Goal: Find specific page/section: Find specific page/section

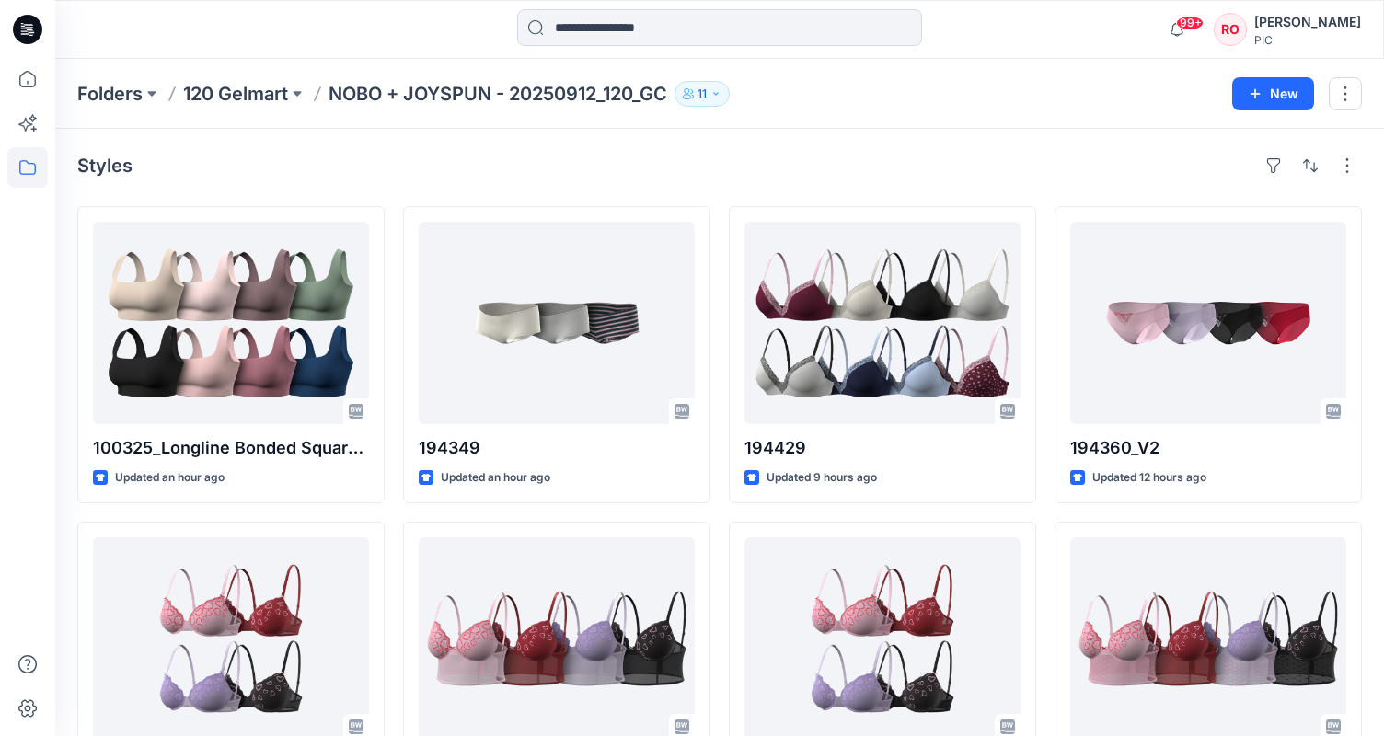
scroll to position [4247, 0]
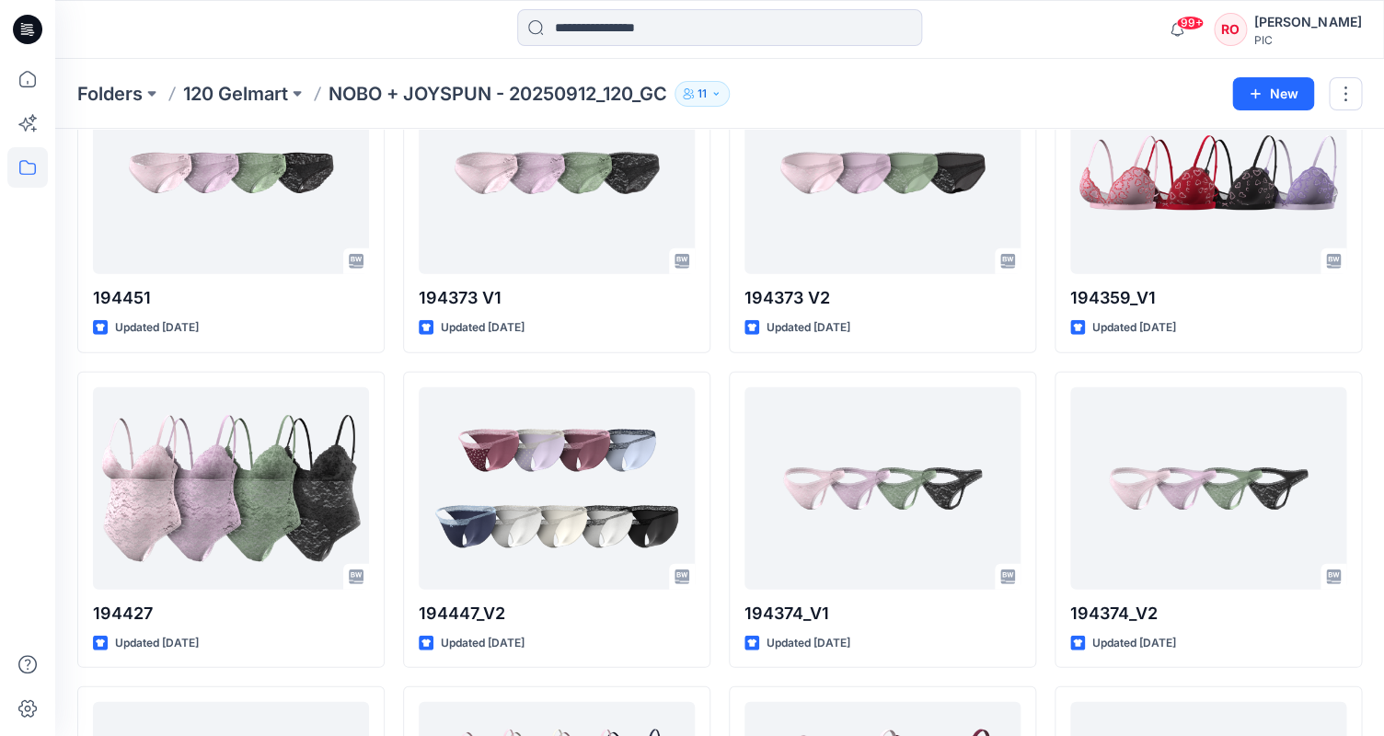
click at [920, 0] on div "99+ Notifications Design Team has updated 194363_V2 with 194363_V3 25 hours ago…" at bounding box center [719, 29] width 1329 height 59
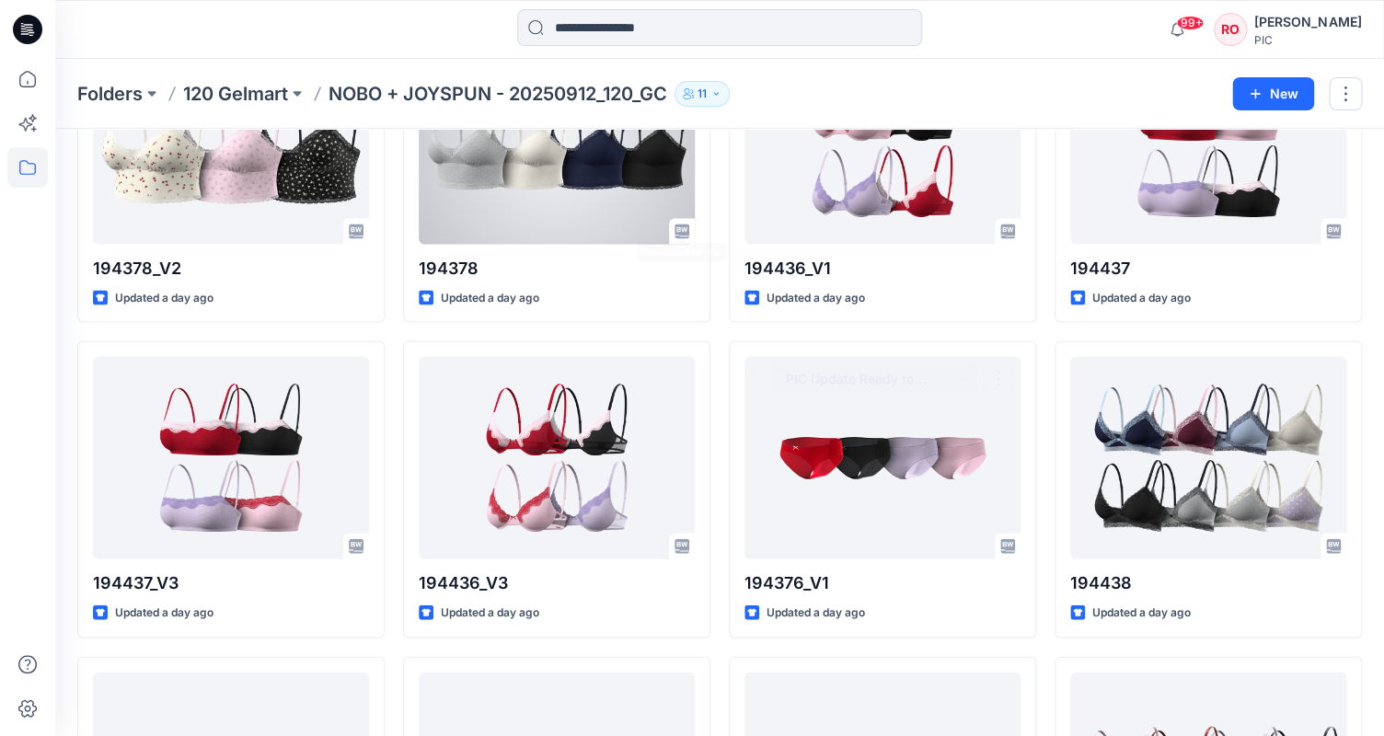
scroll to position [1121, 0]
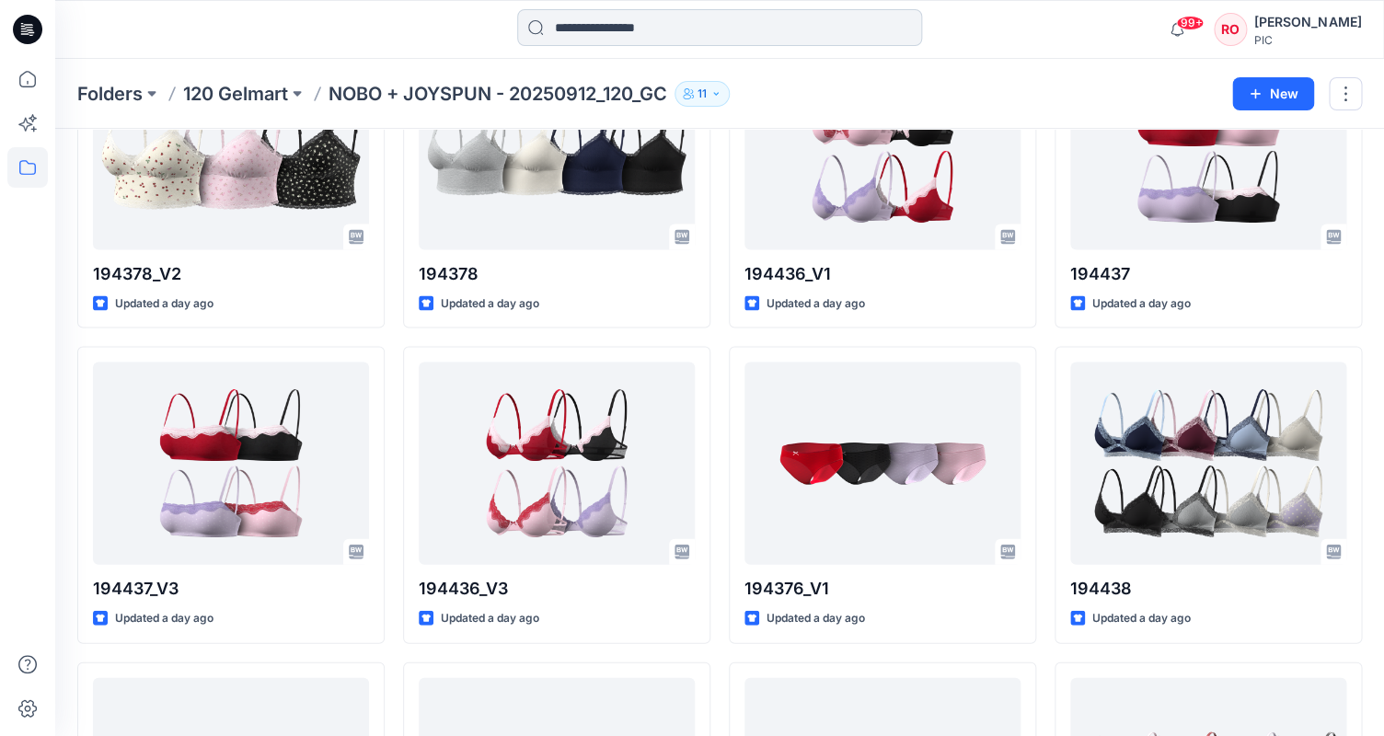
click at [606, 28] on input at bounding box center [719, 27] width 405 height 37
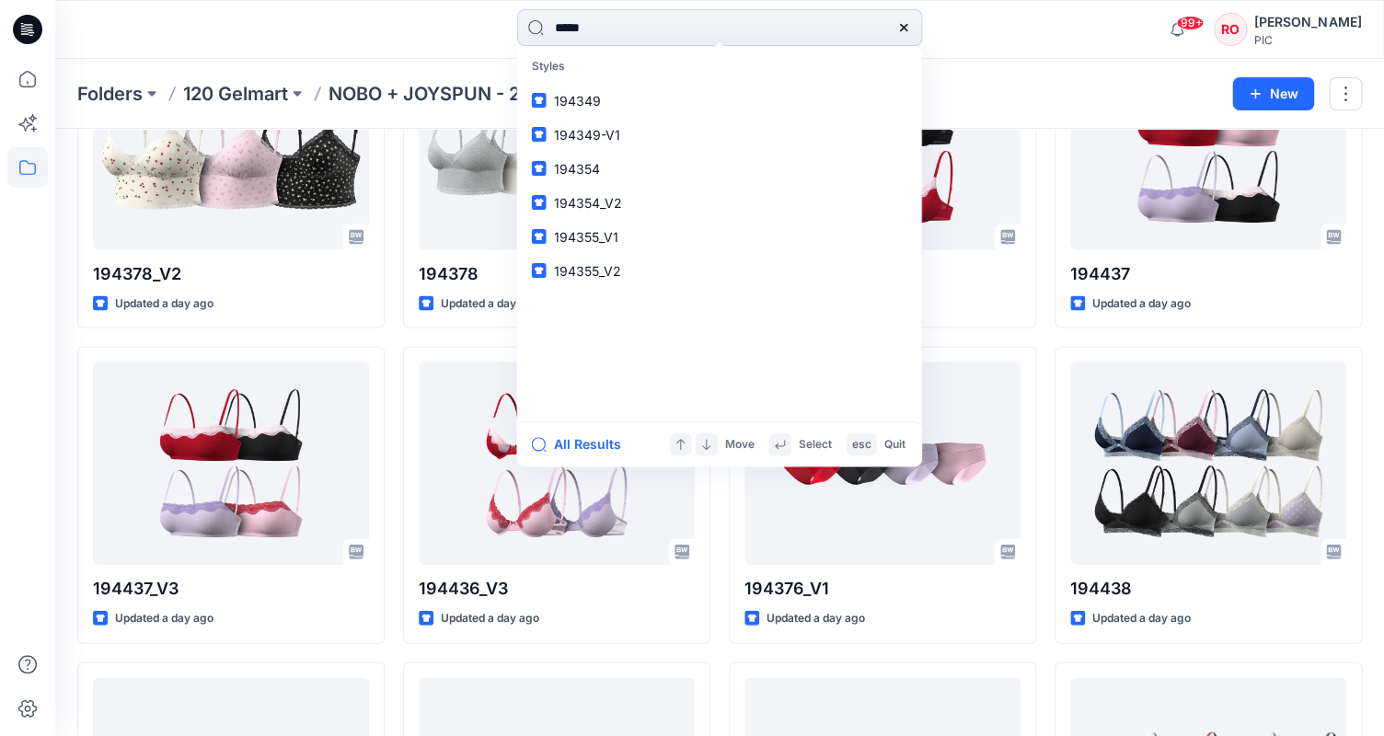
type input "******"
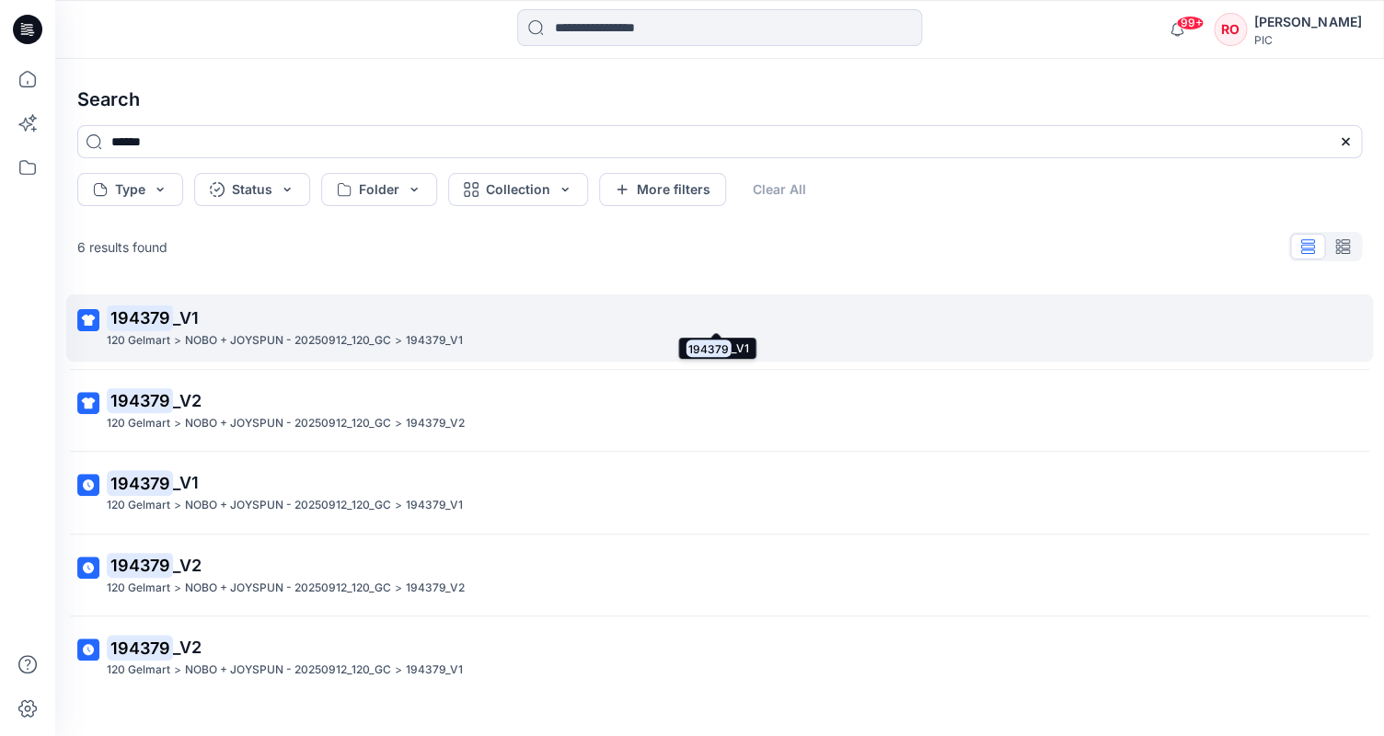
click at [227, 310] on p "194379 _V1" at bounding box center [718, 318] width 1222 height 26
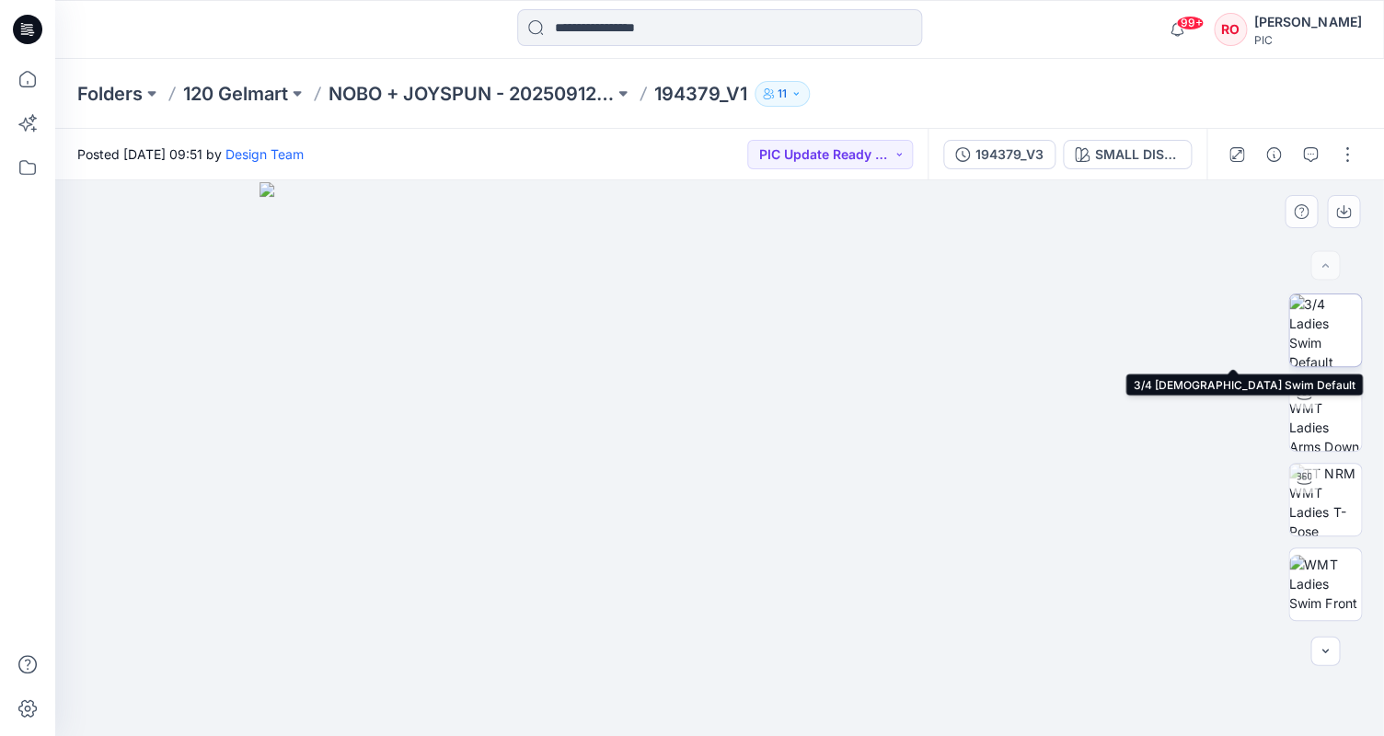
click at [1318, 344] on img at bounding box center [1325, 330] width 72 height 72
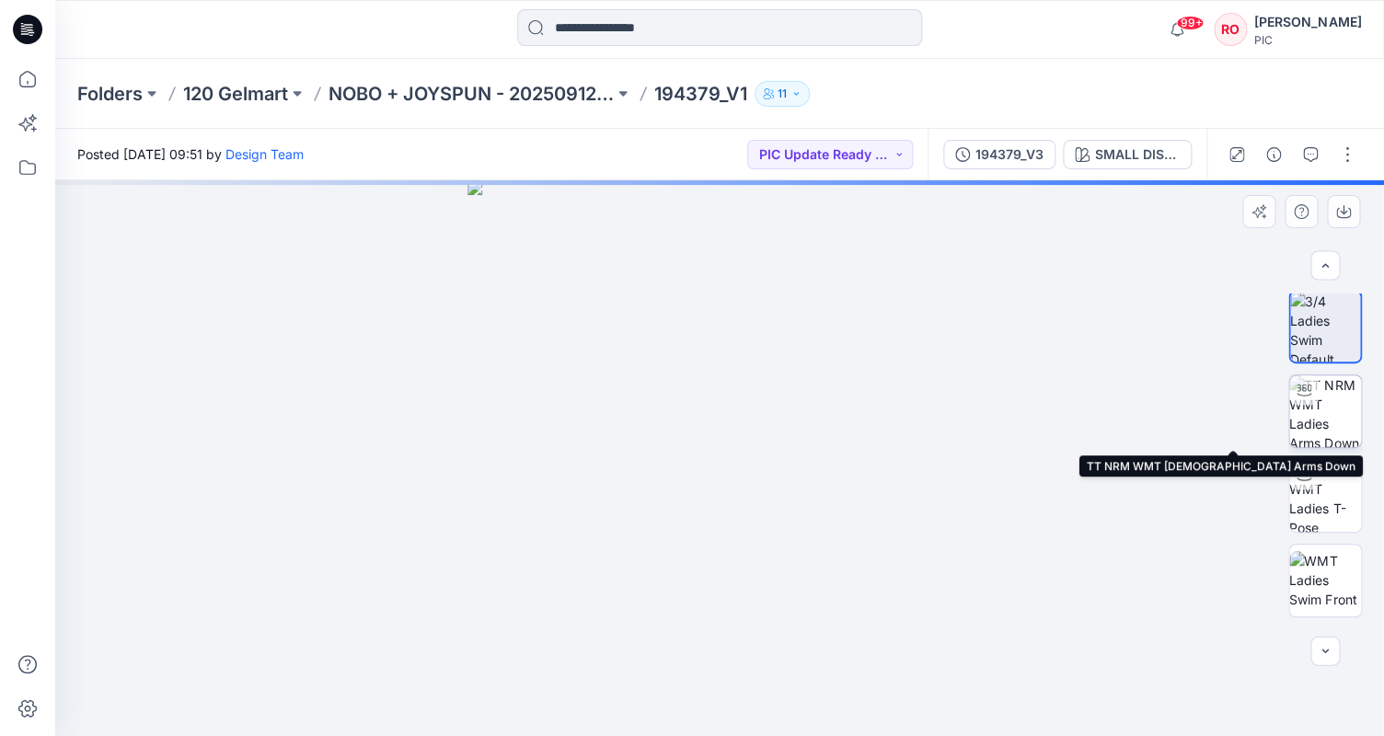
click at [1322, 429] on img at bounding box center [1325, 411] width 72 height 72
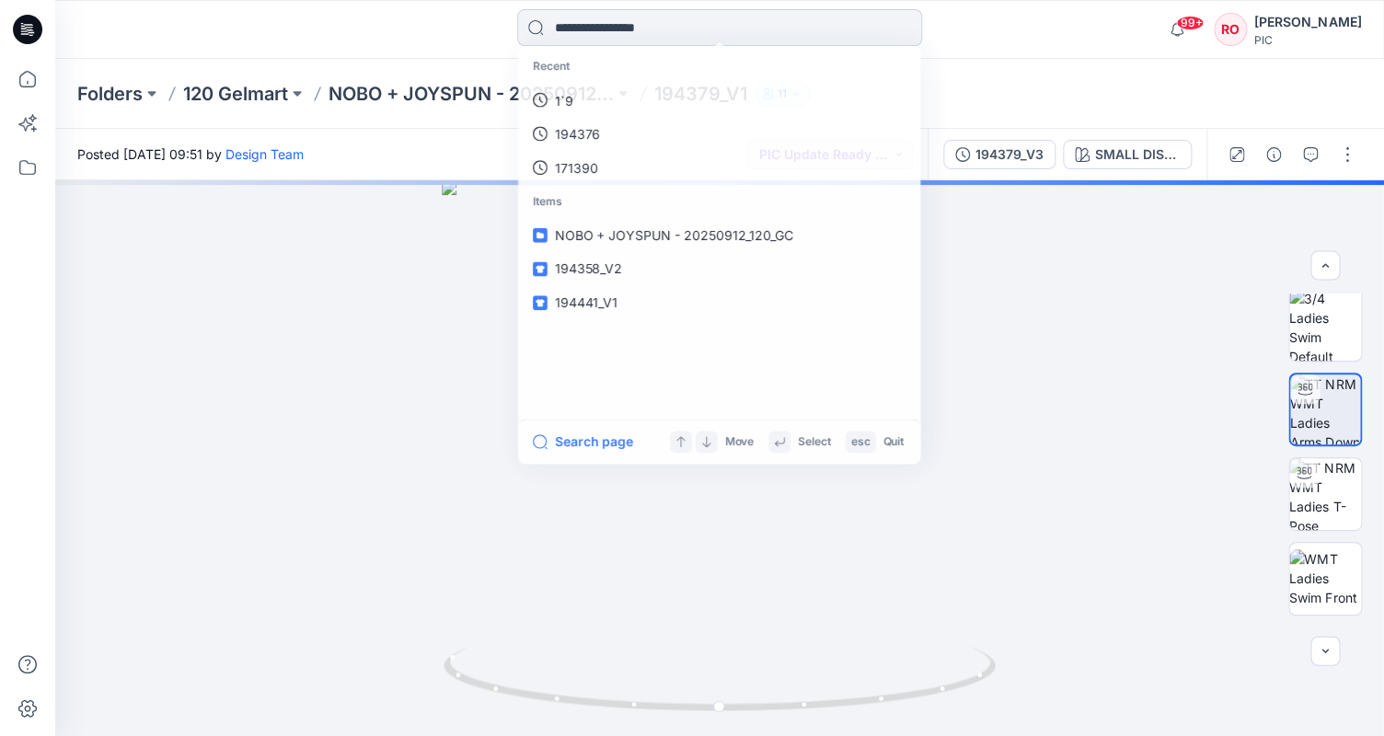
click at [626, 19] on input at bounding box center [719, 27] width 405 height 37
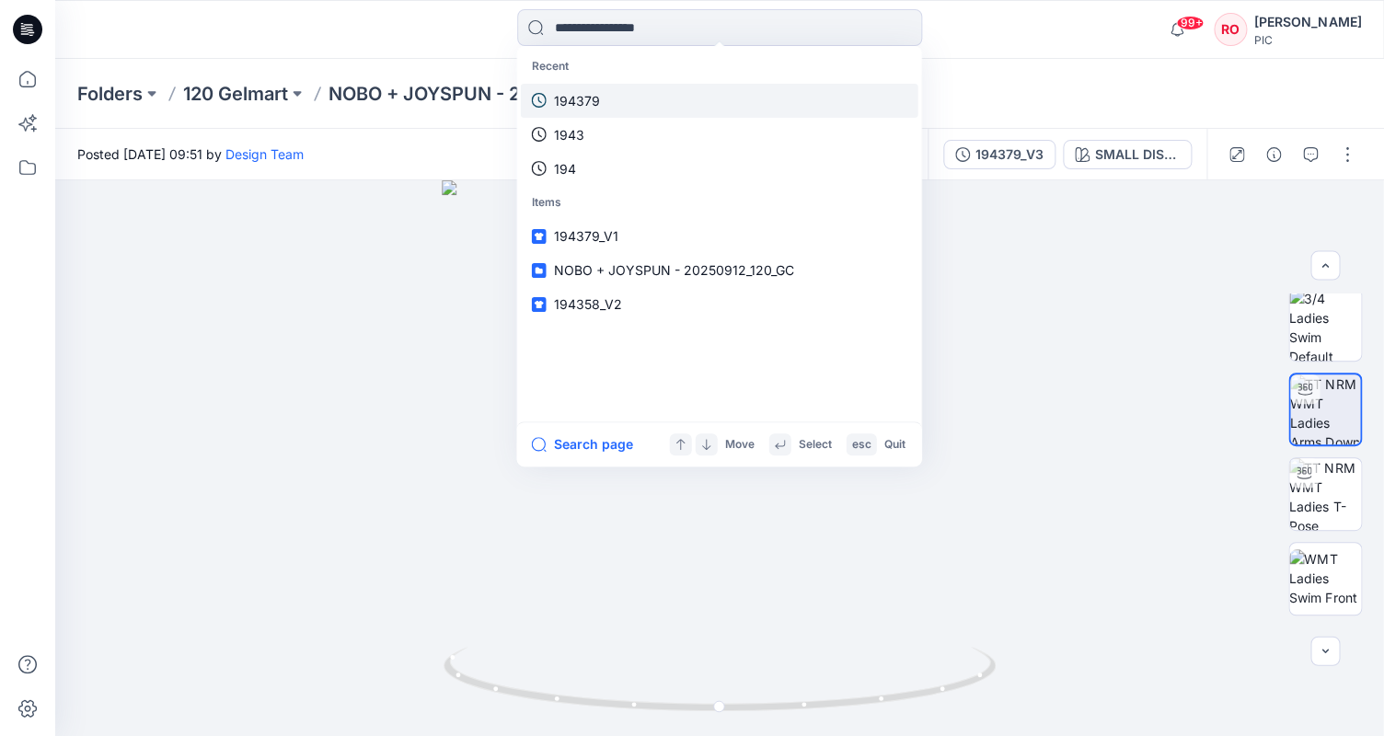
click at [590, 106] on p "194379" at bounding box center [577, 100] width 46 height 19
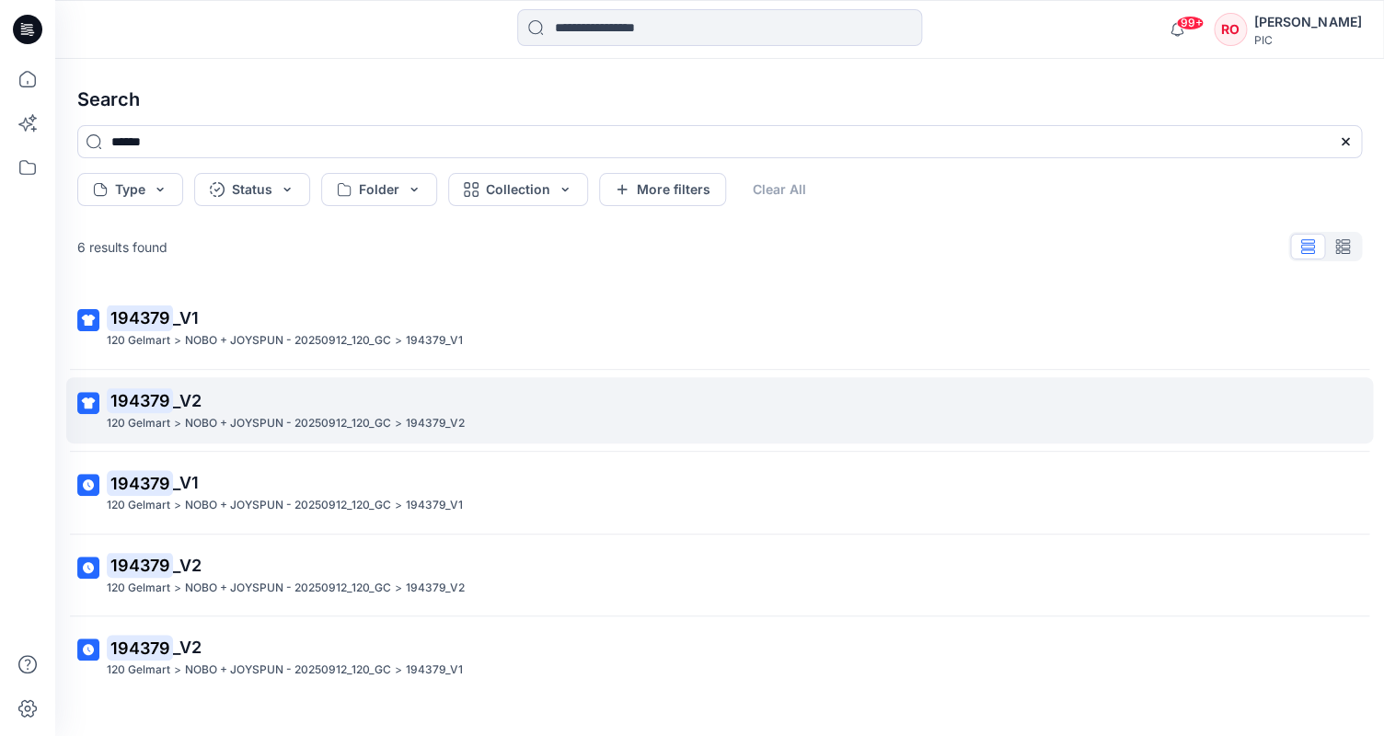
click at [262, 419] on p "NOBO + JOYSPUN - 20250912_120_GC" at bounding box center [288, 423] width 206 height 19
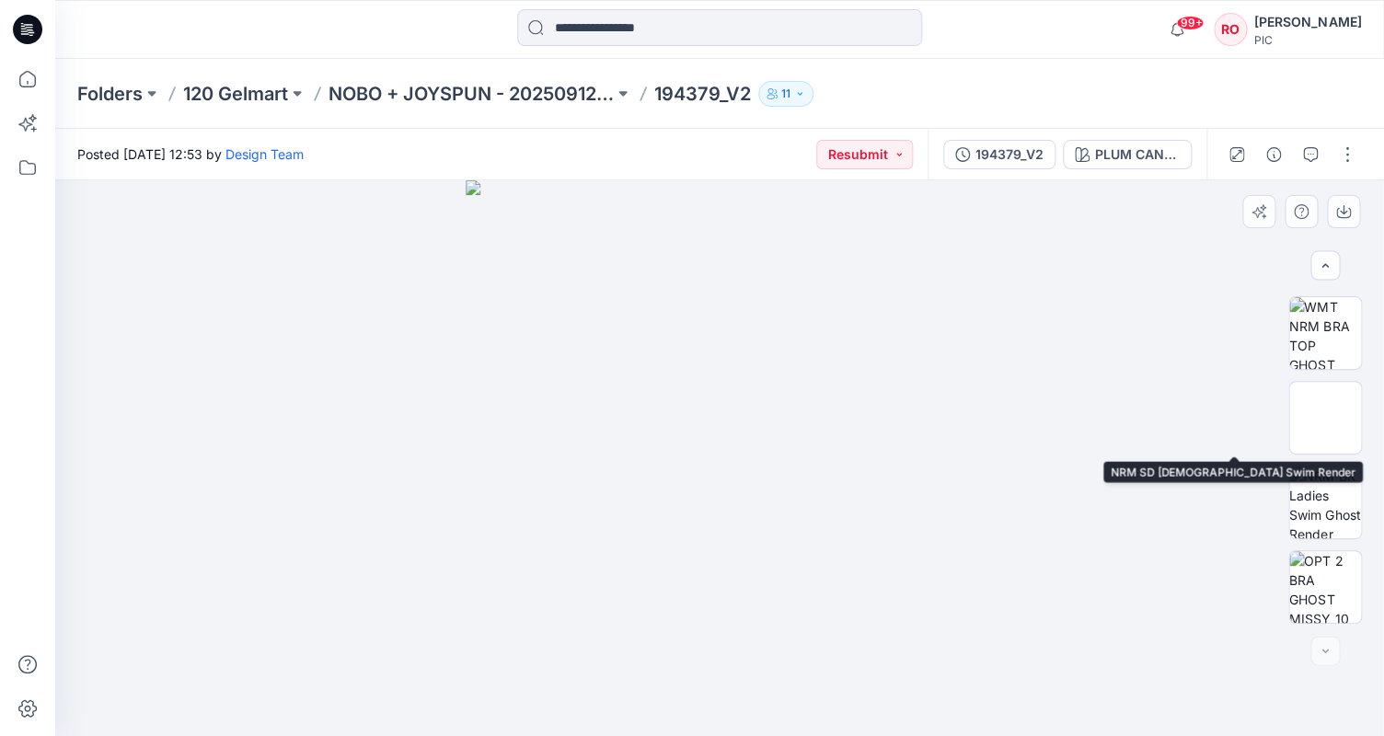
scroll to position [505, 0]
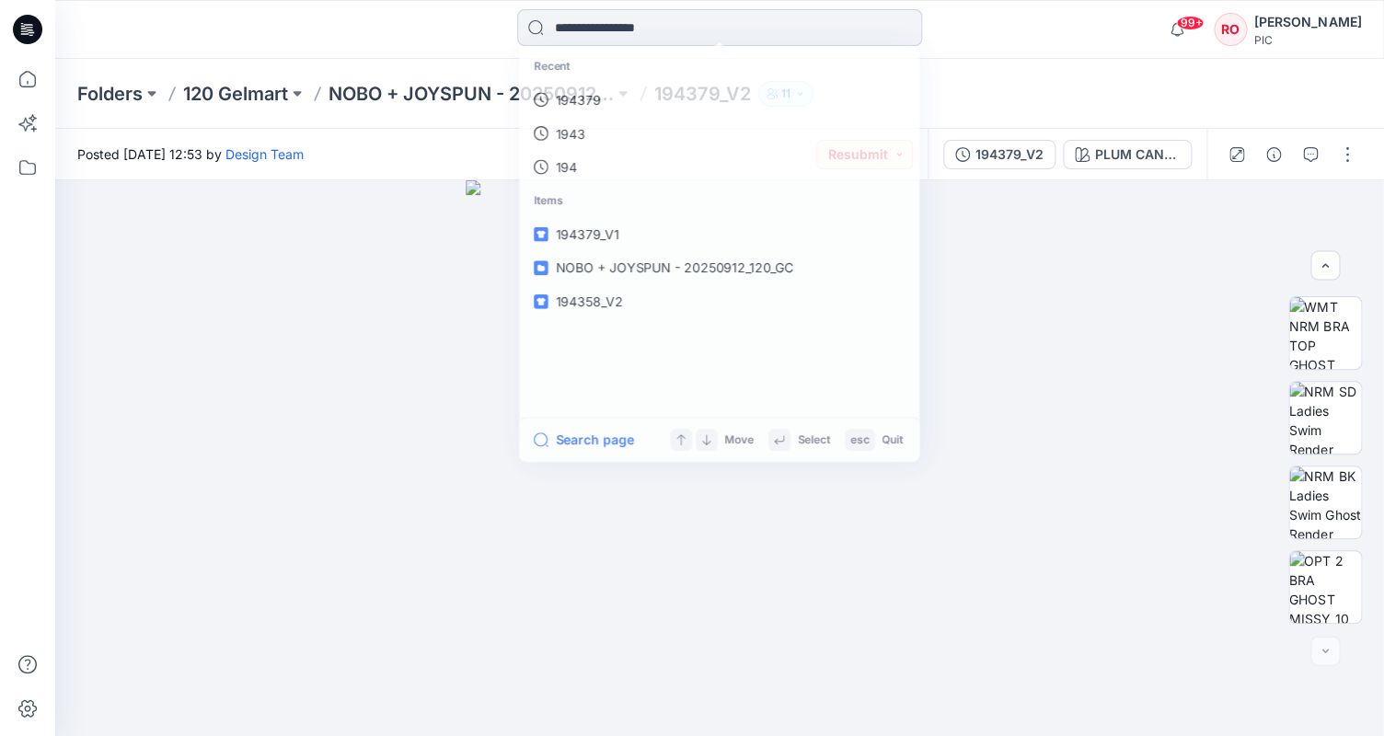
click at [644, 37] on input at bounding box center [719, 27] width 405 height 37
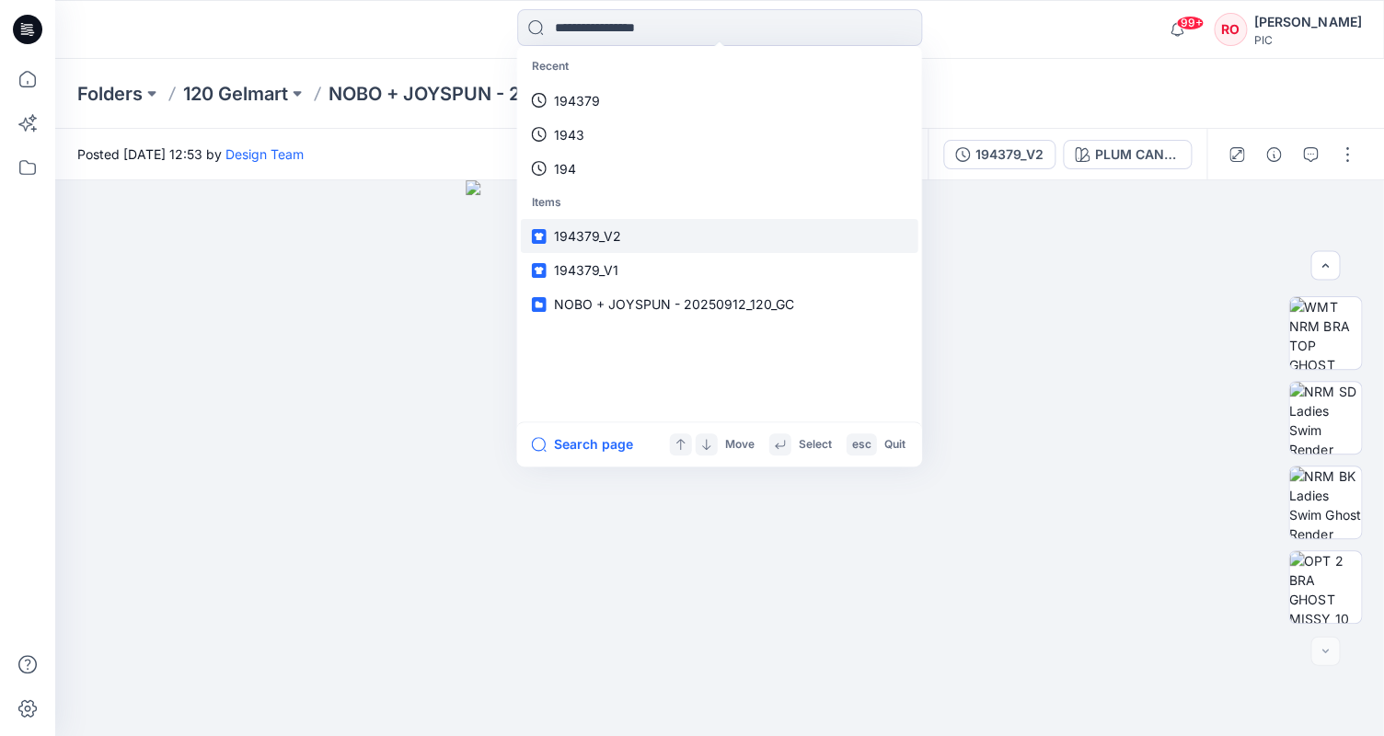
click at [620, 230] on link "194379_V2" at bounding box center [719, 236] width 397 height 34
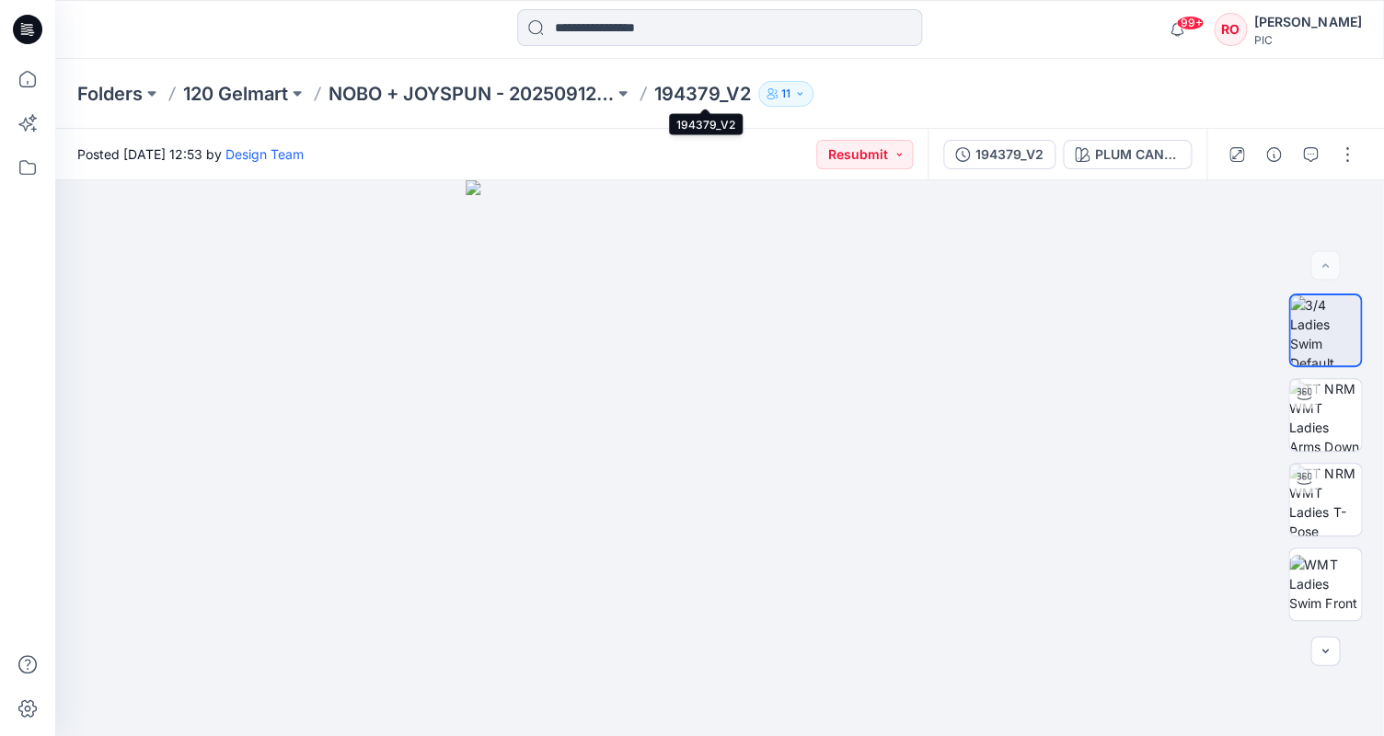
click at [691, 98] on p "194379_V2" at bounding box center [702, 94] width 97 height 26
click at [631, 26] on input at bounding box center [719, 27] width 405 height 37
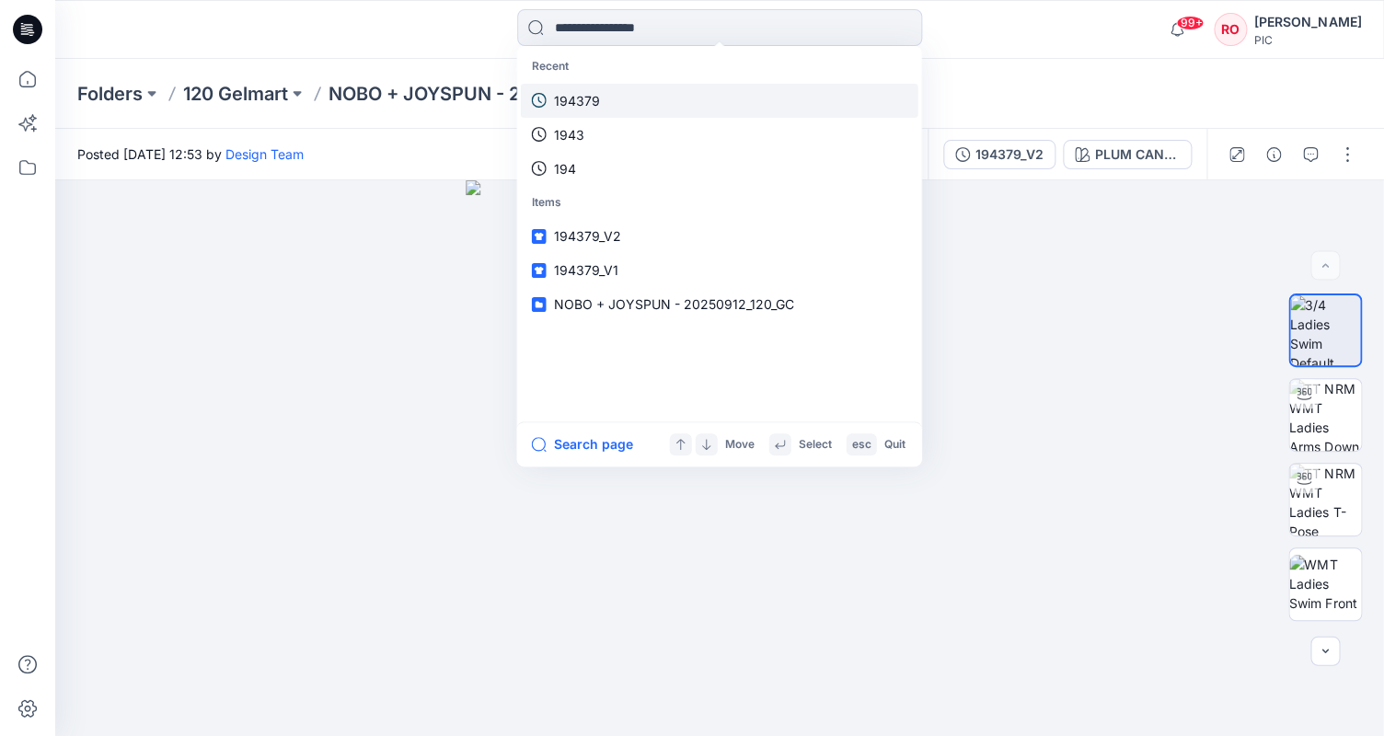
click at [589, 96] on p "194379" at bounding box center [577, 100] width 46 height 19
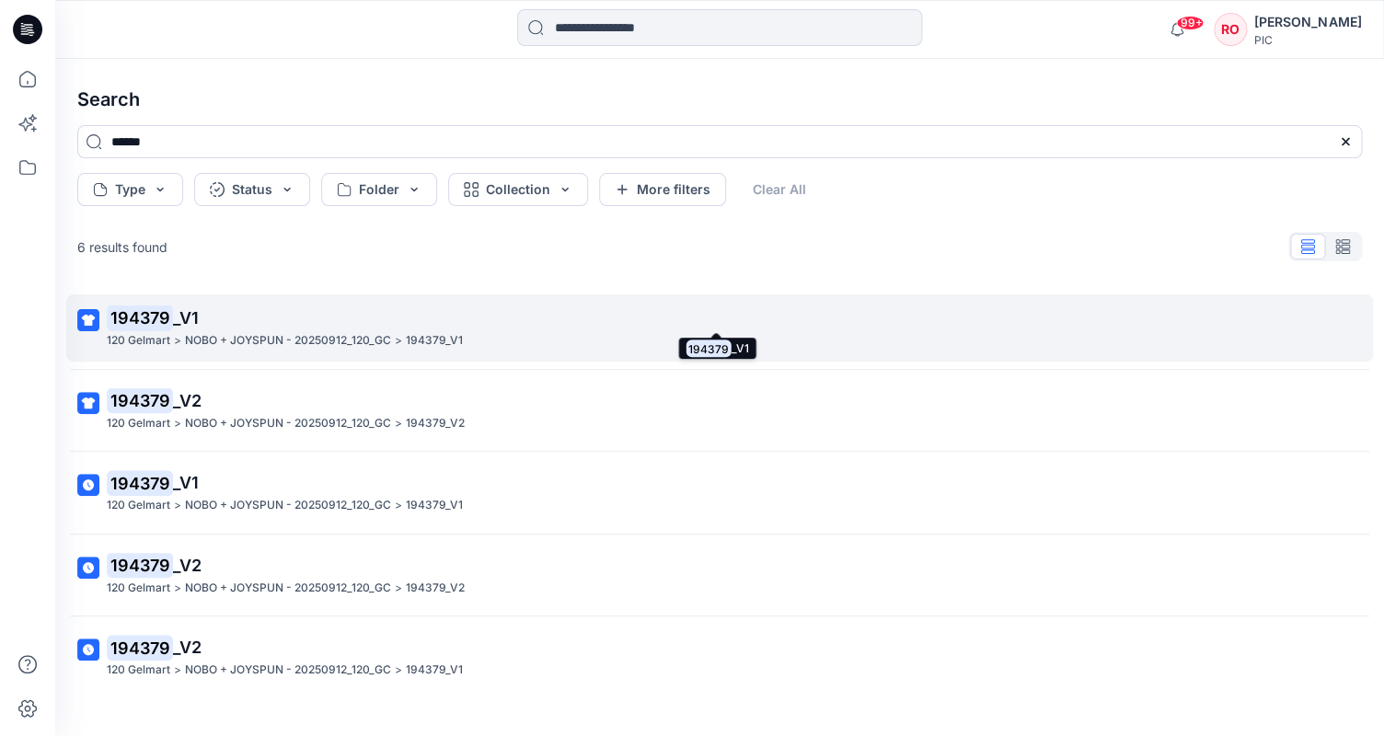
click at [216, 317] on p "194379 _V1" at bounding box center [718, 318] width 1222 height 26
